Goal: Task Accomplishment & Management: Use online tool/utility

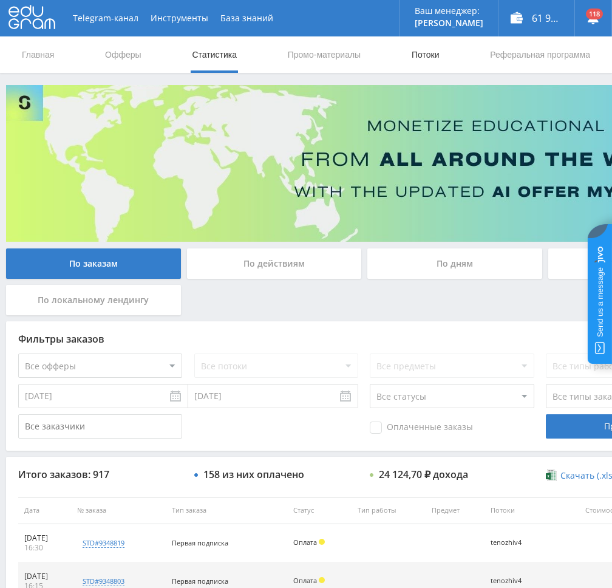
click at [428, 50] on link "Потоки" at bounding box center [425, 54] width 30 height 36
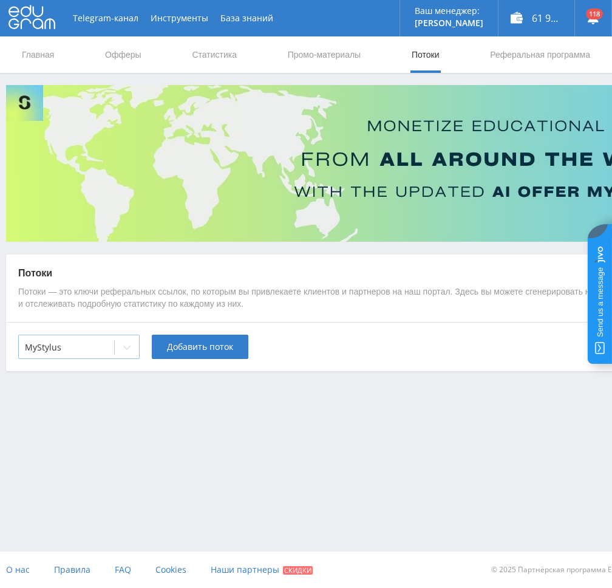
click at [120, 347] on div at bounding box center [127, 347] width 24 height 24
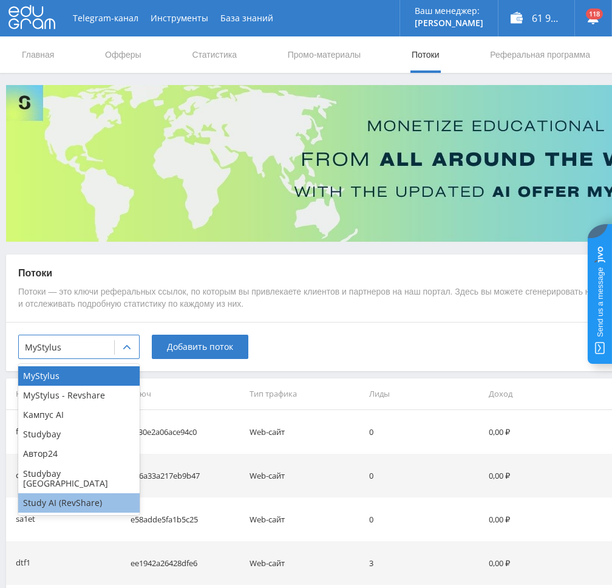
click at [59, 494] on div "Study AI (RevShare)" at bounding box center [78, 502] width 121 height 19
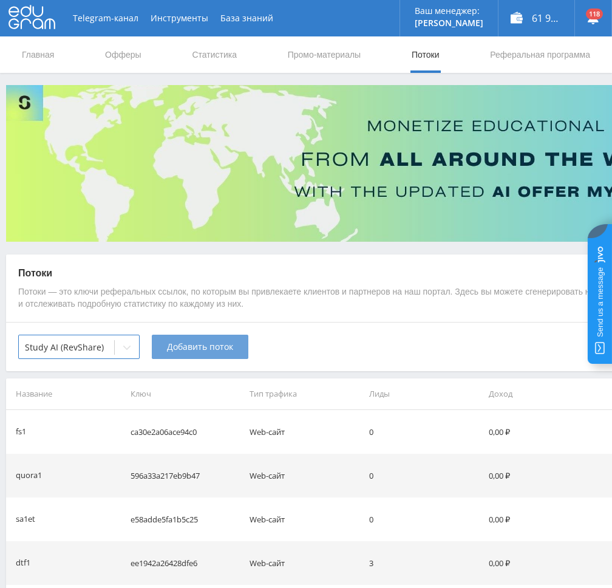
click at [211, 350] on span "Добавить поток" at bounding box center [200, 347] width 66 height 10
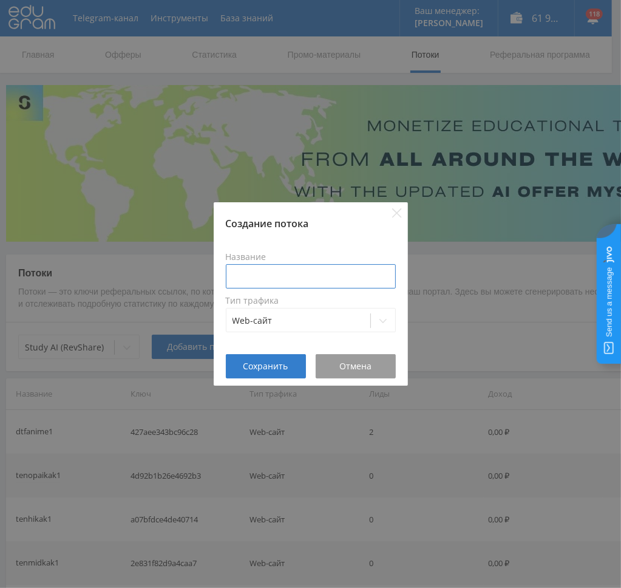
click at [287, 280] on input at bounding box center [311, 276] width 170 height 24
type input "dtfvidizfotvidgen"
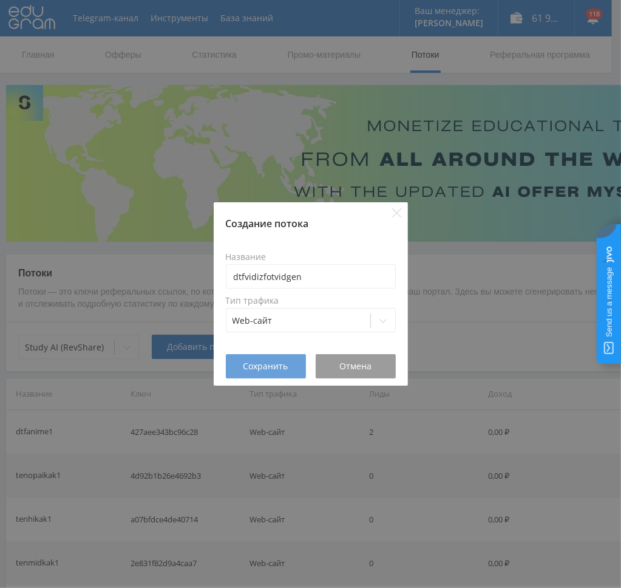
click at [262, 366] on span "Сохранить" at bounding box center [265, 366] width 45 height 10
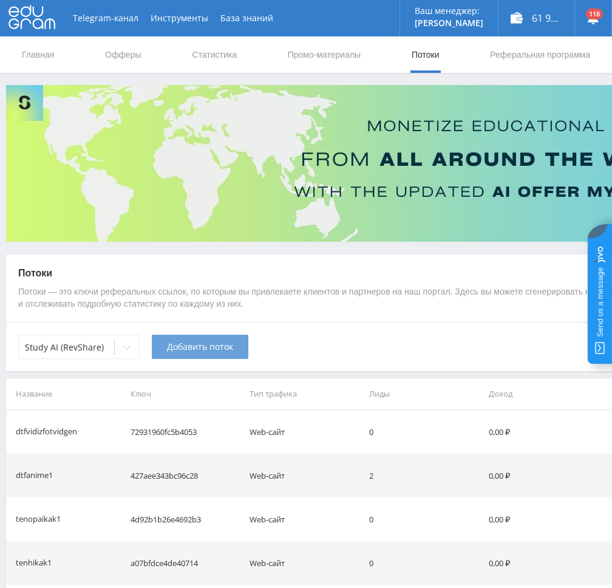
click at [200, 351] on span "Добавить поток" at bounding box center [200, 347] width 66 height 10
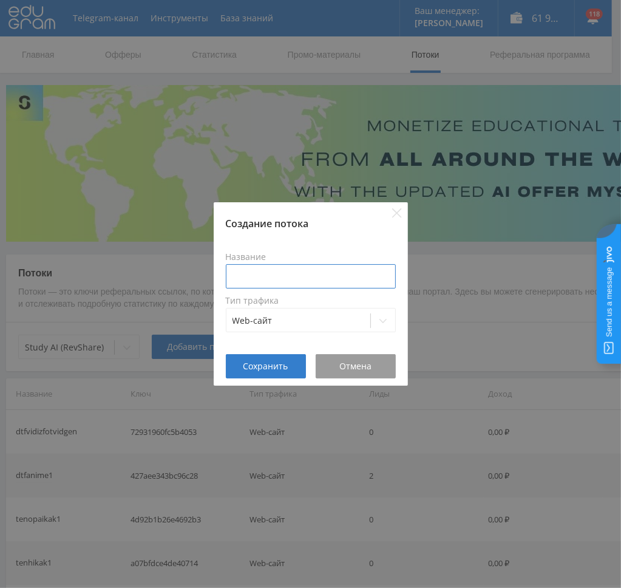
click at [293, 274] on input at bounding box center [311, 276] width 170 height 24
type input "dtfvidizfotkling"
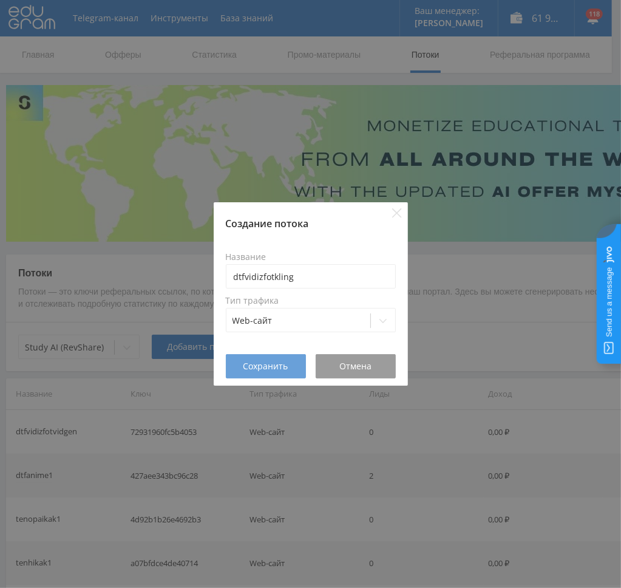
click at [262, 367] on span "Сохранить" at bounding box center [265, 366] width 45 height 10
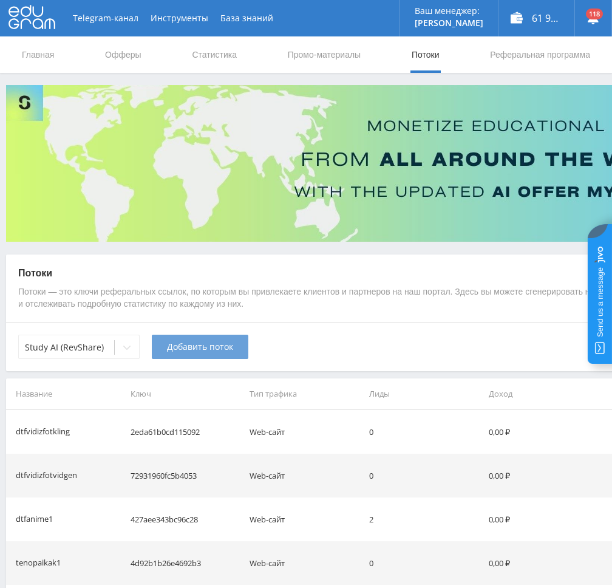
click at [182, 343] on span "Добавить поток" at bounding box center [200, 347] width 66 height 10
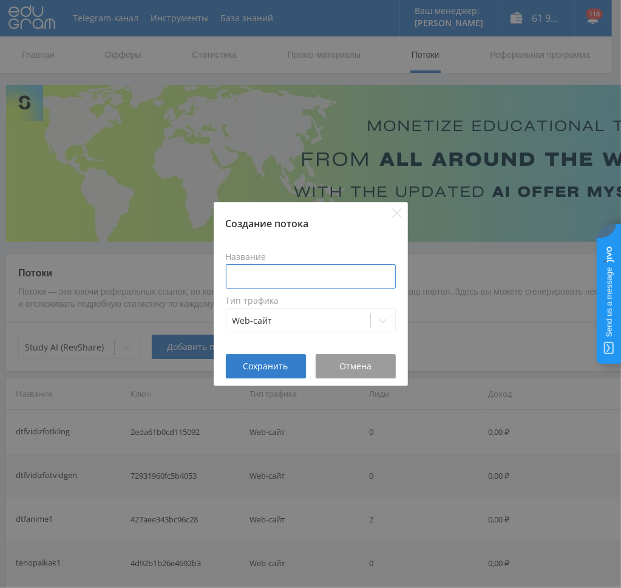
click at [282, 279] on input at bounding box center [311, 276] width 170 height 24
type input "dtfvidizfotanim"
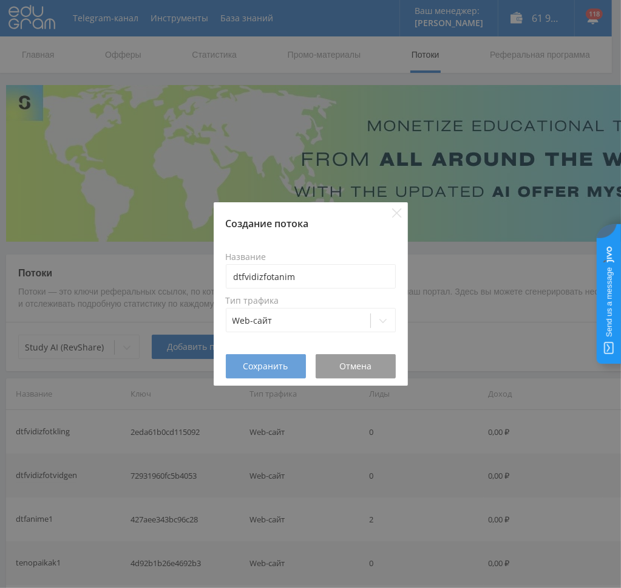
click at [273, 370] on span "Сохранить" at bounding box center [265, 366] width 45 height 10
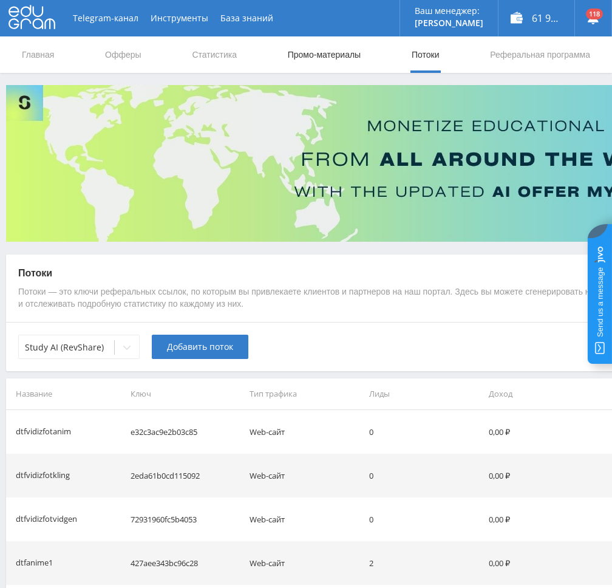
click at [308, 51] on link "Промо-материалы" at bounding box center [324, 54] width 75 height 36
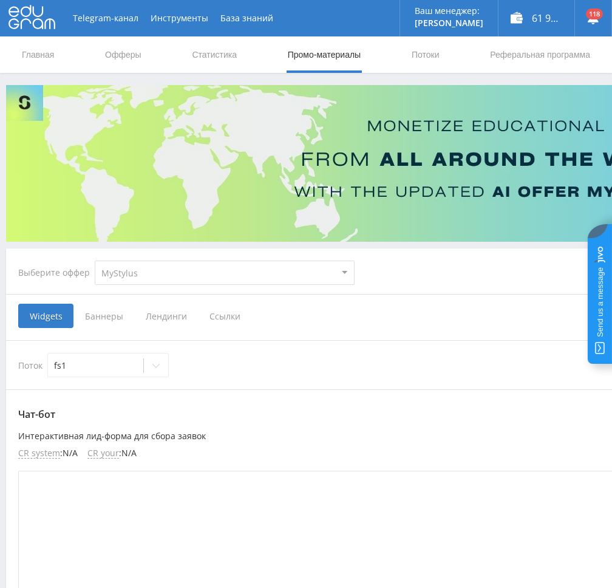
select select "376"
click at [95, 260] on select "MyStylus MyStylus - Revshare Кампус AI Studybay Автор24 Studybay [GEOGRAPHIC_DA…" at bounding box center [225, 272] width 260 height 24
select select "376"
click at [103, 314] on span "Ссылки" at bounding box center [100, 316] width 54 height 24
click at [0, 0] on input "Ссылки" at bounding box center [0, 0] width 0 height 0
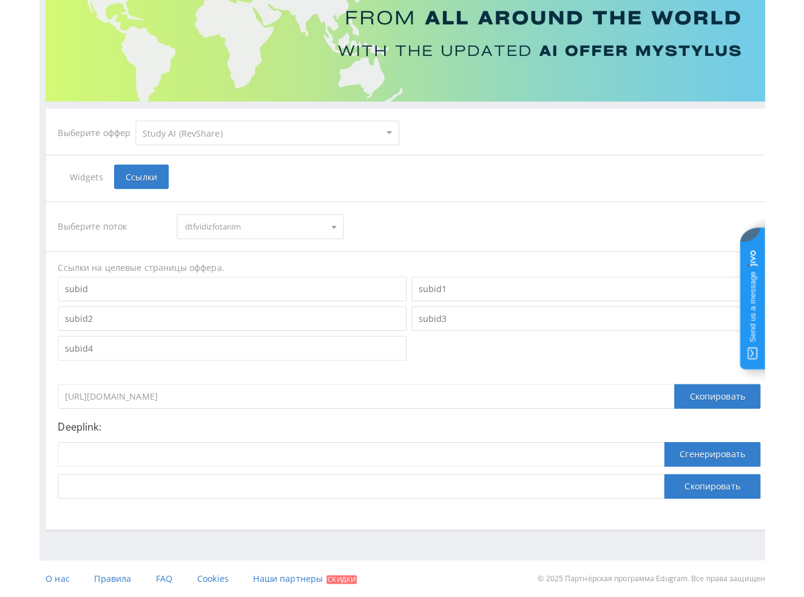
scroll to position [132, 0]
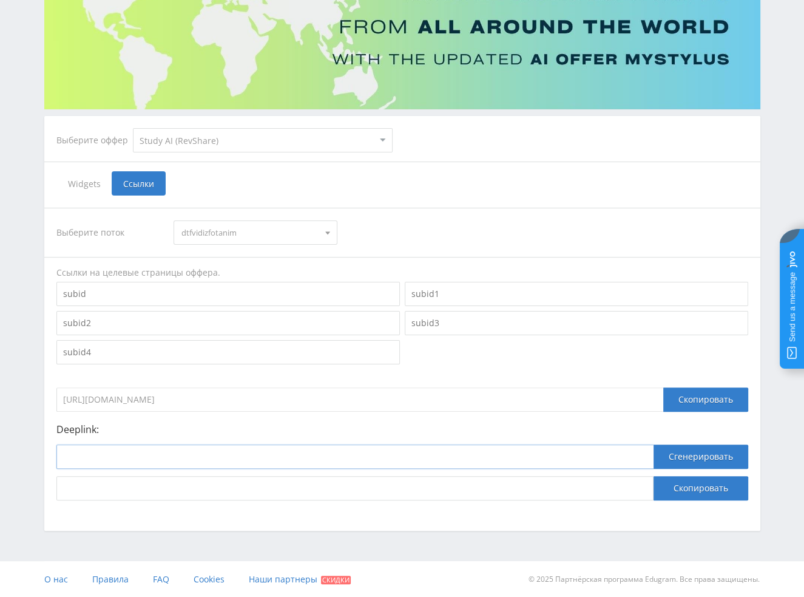
click at [486, 460] on input at bounding box center [354, 456] width 597 height 24
paste input "[URL]"
type input "[URL]"
click at [611, 455] on button "Сгенерировать" at bounding box center [701, 456] width 95 height 24
click at [611, 485] on button "Скопировать" at bounding box center [701, 488] width 95 height 24
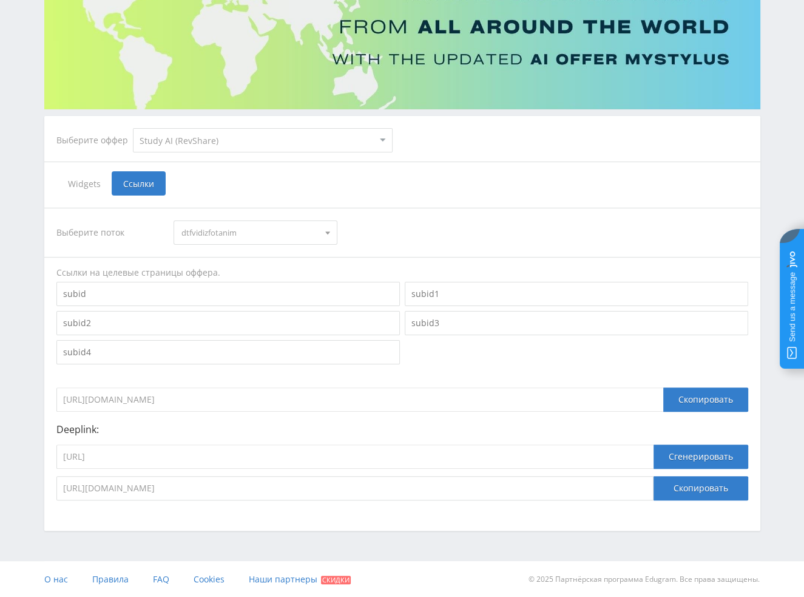
click at [226, 232] on span "dtfvidizfotanim" at bounding box center [250, 232] width 137 height 23
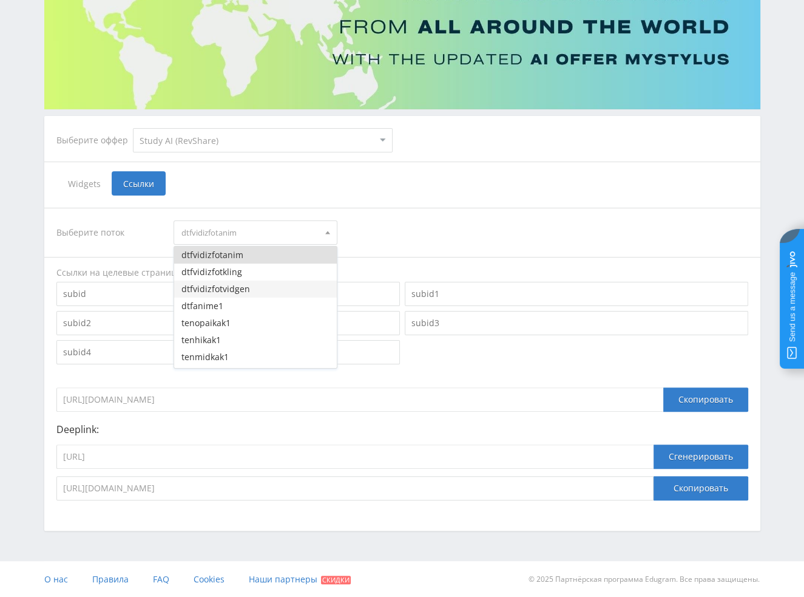
click at [219, 290] on button "dtfvidizfotvidgen" at bounding box center [255, 289] width 163 height 17
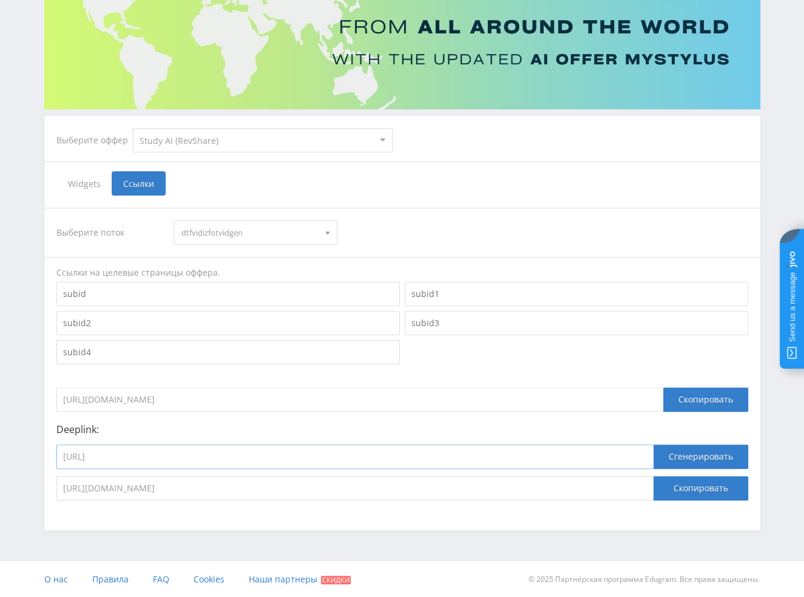
click at [268, 461] on input "[URL]" at bounding box center [354, 456] width 597 height 24
paste input "videogen"
type input "[URL]"
click at [611, 457] on button "Сгенерировать" at bounding box center [701, 456] width 95 height 24
click at [611, 497] on button "Скопировать" at bounding box center [701, 488] width 95 height 24
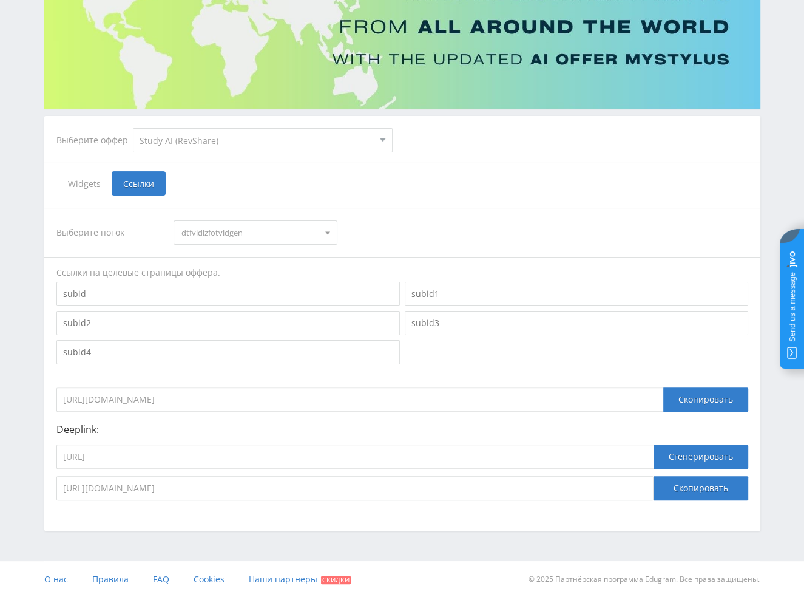
click at [214, 231] on span "dtfvidizfotvidgen" at bounding box center [250, 232] width 137 height 23
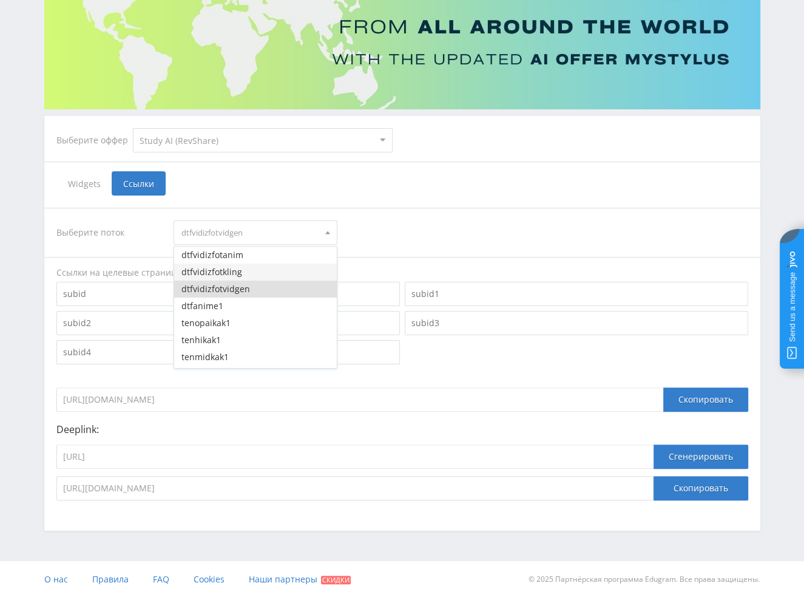
click at [216, 270] on button "dtfvidizfotkling" at bounding box center [255, 272] width 163 height 17
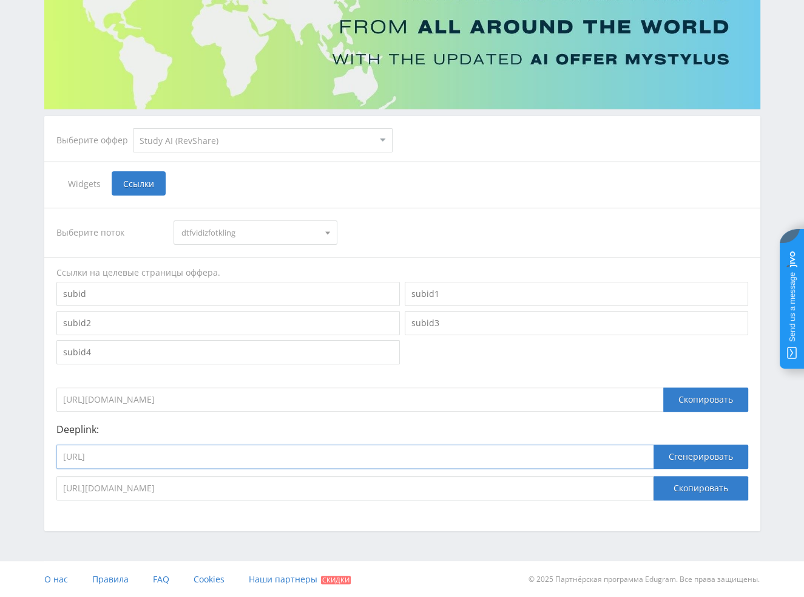
click at [213, 456] on input "[URL]" at bounding box center [354, 456] width 597 height 24
paste input "kling_2_1_master"
type input "[URL]"
click at [611, 455] on button "Сгенерировать" at bounding box center [701, 456] width 95 height 24
drag, startPoint x: 694, startPoint y: 488, endPoint x: 284, endPoint y: 464, distance: 410.5
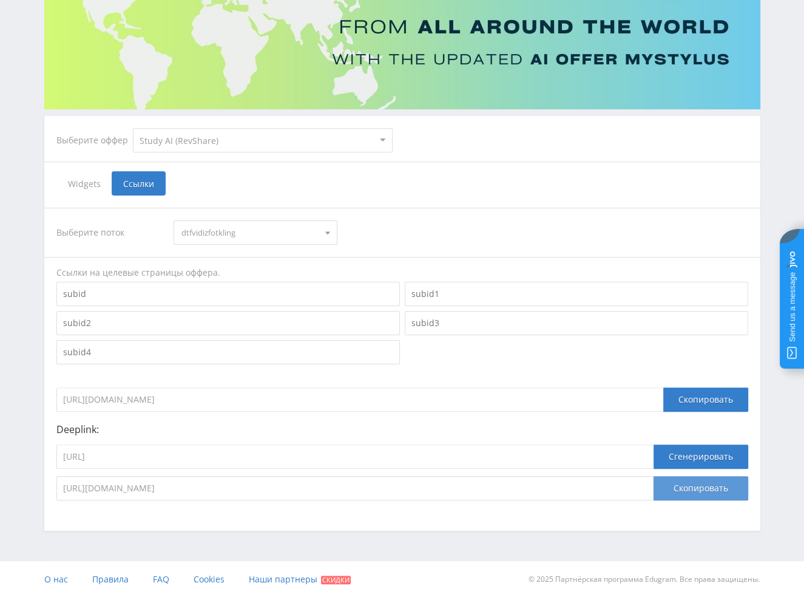
click at [611, 488] on button "Скопировать" at bounding box center [701, 488] width 95 height 24
